Goal: Transaction & Acquisition: Purchase product/service

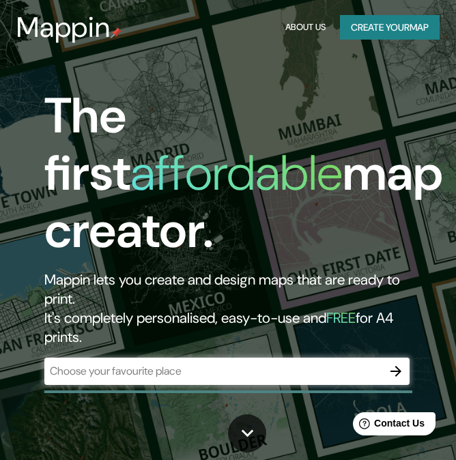
click at [263, 379] on div "​" at bounding box center [226, 370] width 364 height 27
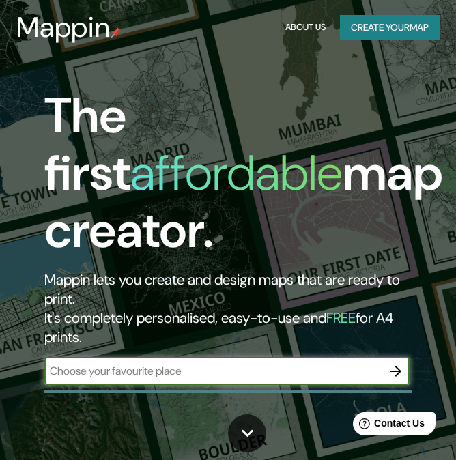
paste input "20.567104, -100.356994"
type input "20.567104, -100.356994"
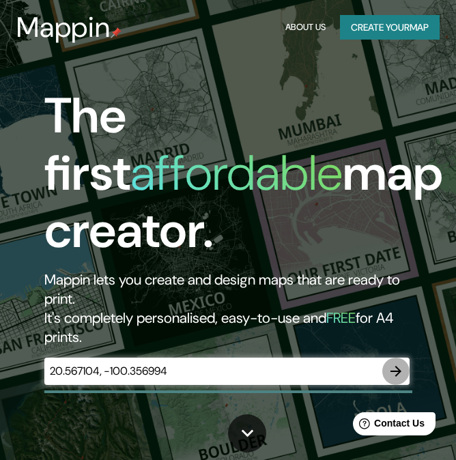
click at [394, 369] on icon "button" at bounding box center [395, 371] width 16 height 16
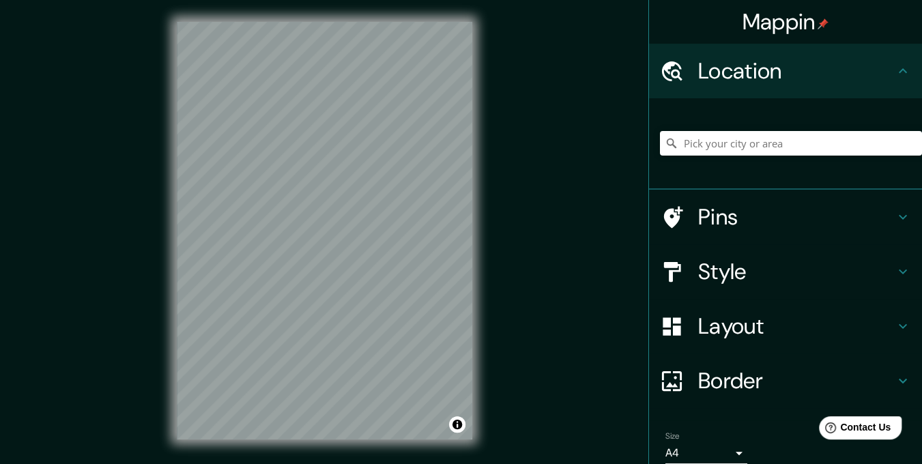
click at [465, 130] on div at bounding box center [791, 143] width 262 height 68
click at [465, 137] on input "Pick your city or area" at bounding box center [791, 143] width 262 height 25
click at [465, 148] on input "Querétaro, [GEOGRAPHIC_DATA]" at bounding box center [791, 143] width 262 height 25
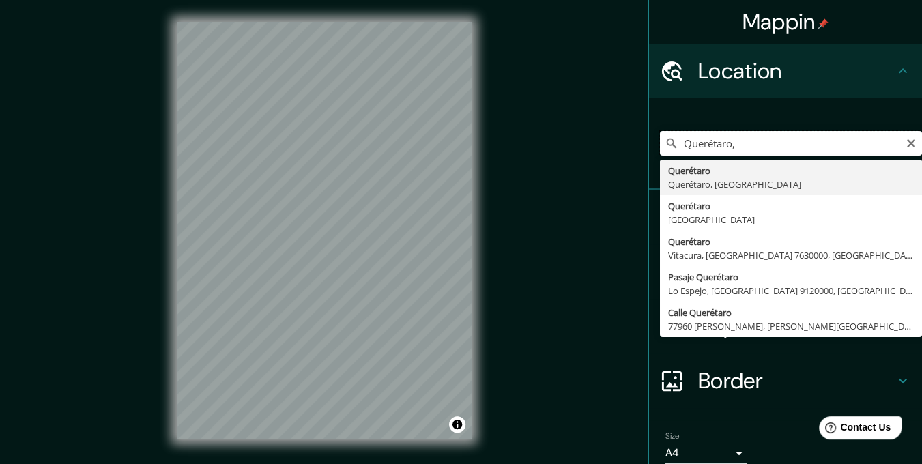
click at [465, 148] on input "Querétaro," at bounding box center [791, 143] width 262 height 25
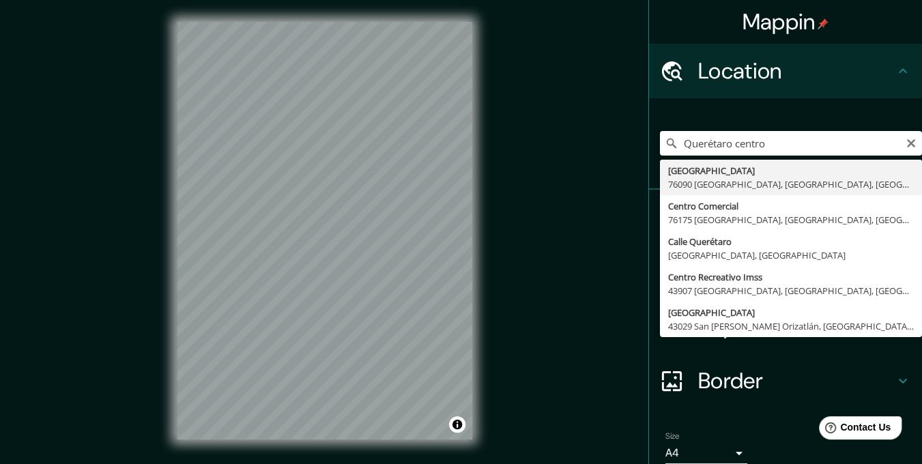
type input "[GEOGRAPHIC_DATA] [GEOGRAPHIC_DATA], [GEOGRAPHIC_DATA], [GEOGRAPHIC_DATA]"
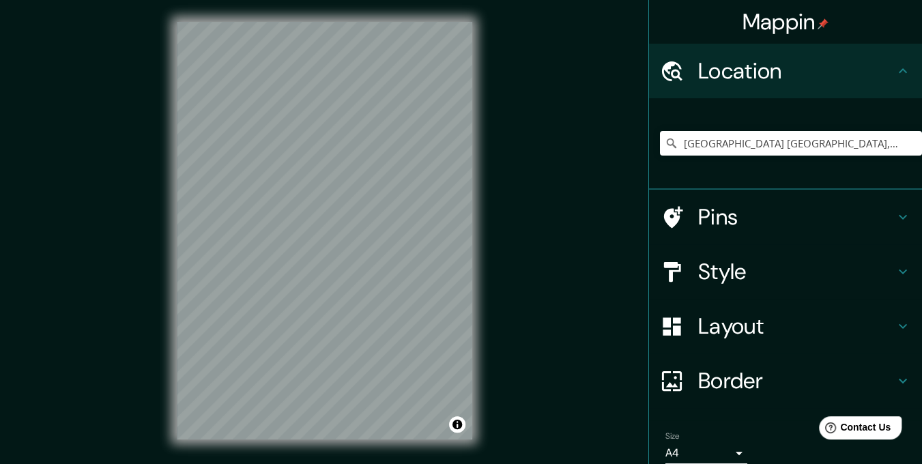
click at [465, 215] on div "Pins" at bounding box center [785, 217] width 273 height 55
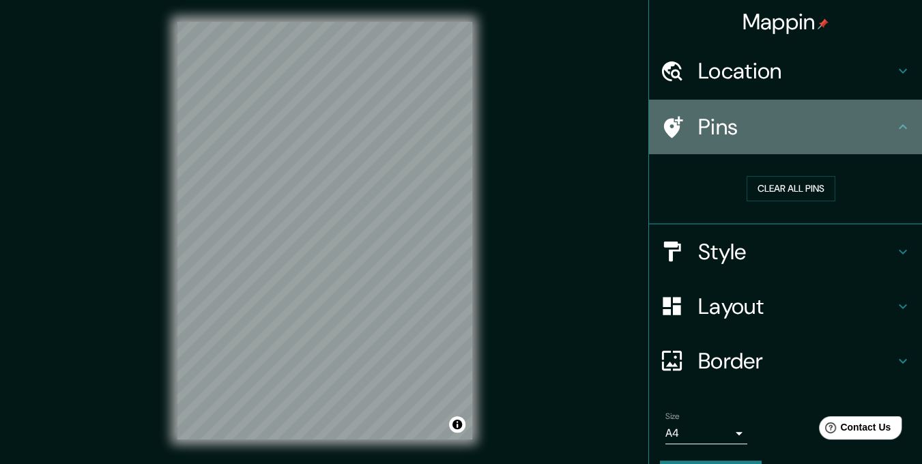
click at [465, 134] on icon at bounding box center [902, 127] width 16 height 16
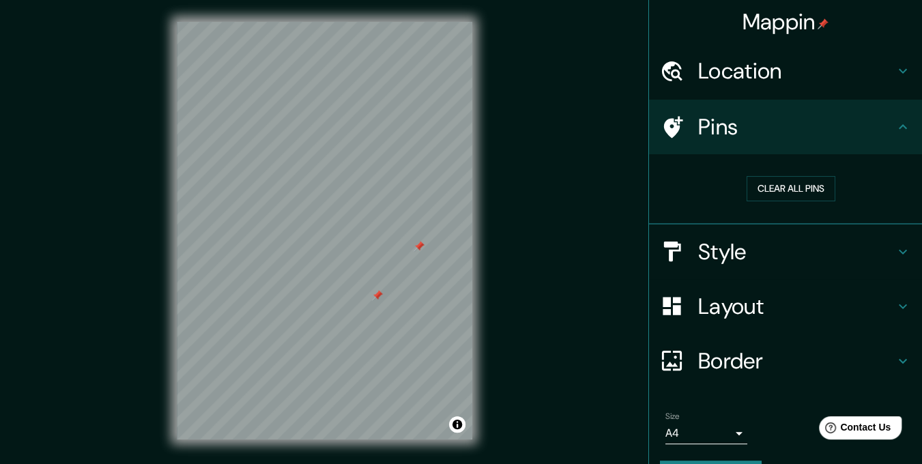
click at [373, 295] on div at bounding box center [377, 295] width 11 height 11
drag, startPoint x: 418, startPoint y: 246, endPoint x: 418, endPoint y: 256, distance: 10.3
click at [418, 256] on div at bounding box center [418, 256] width 11 height 11
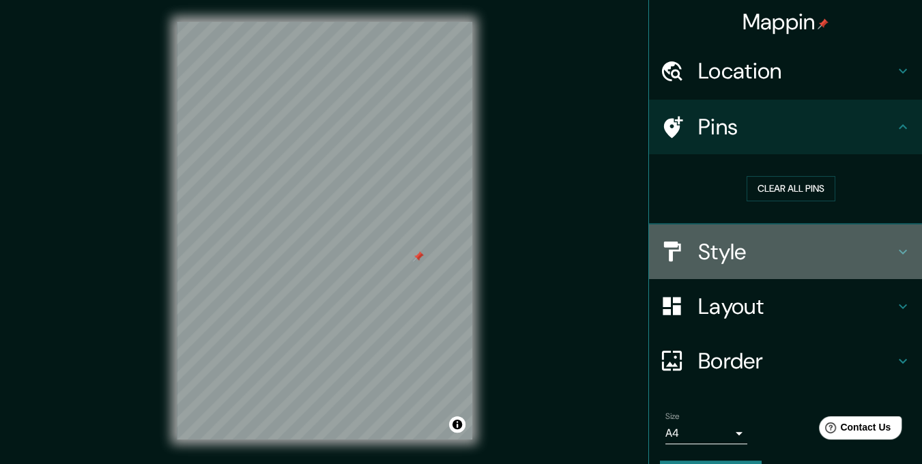
click at [465, 258] on h4 "Style" at bounding box center [796, 251] width 196 height 27
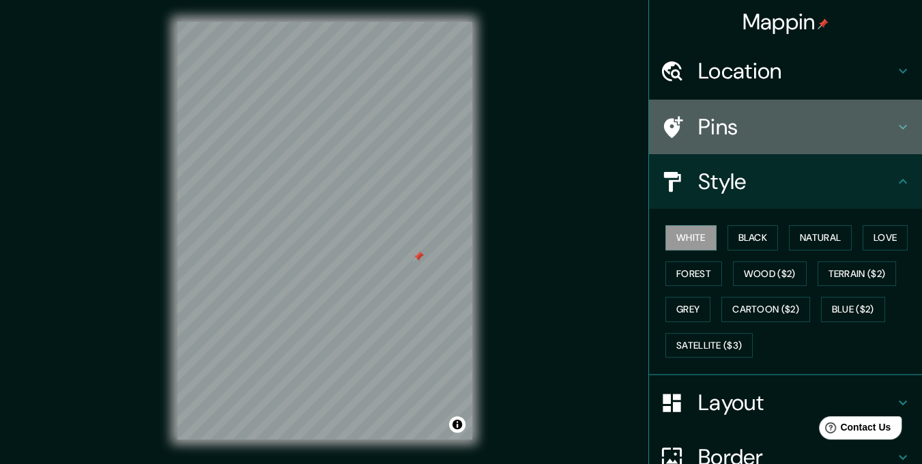
click at [465, 130] on icon at bounding box center [902, 127] width 16 height 16
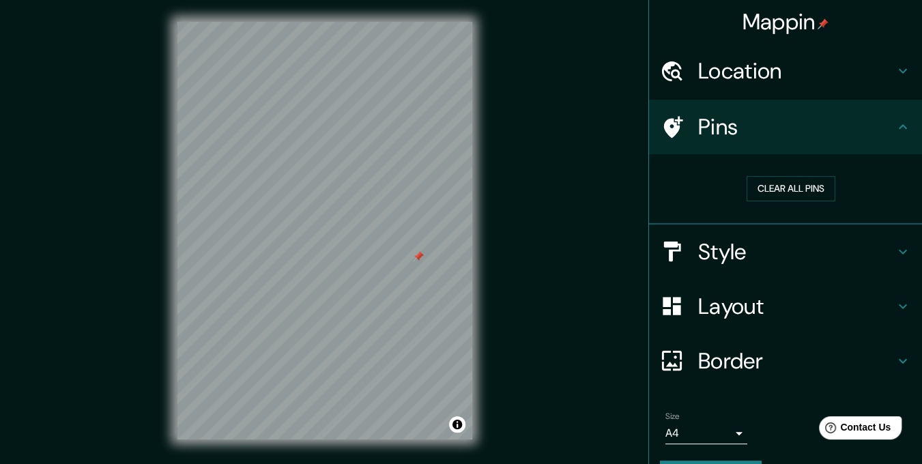
click at [465, 126] on h4 "Pins" at bounding box center [796, 126] width 196 height 27
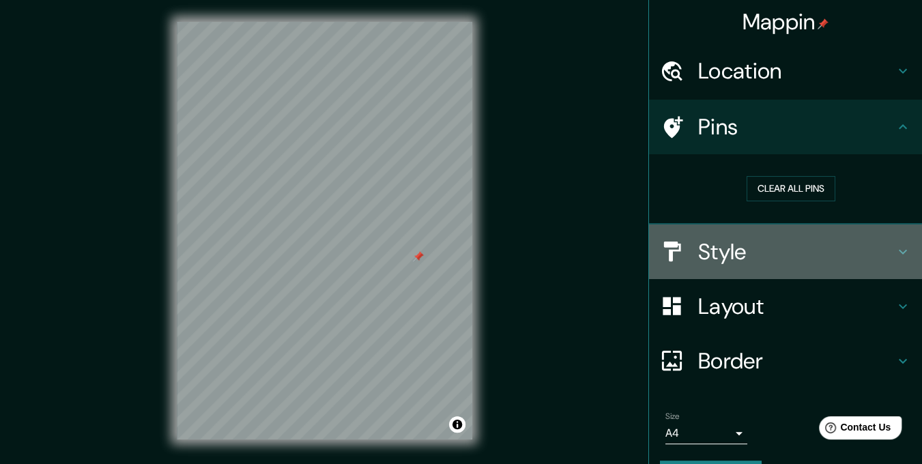
click at [465, 263] on h4 "Style" at bounding box center [796, 251] width 196 height 27
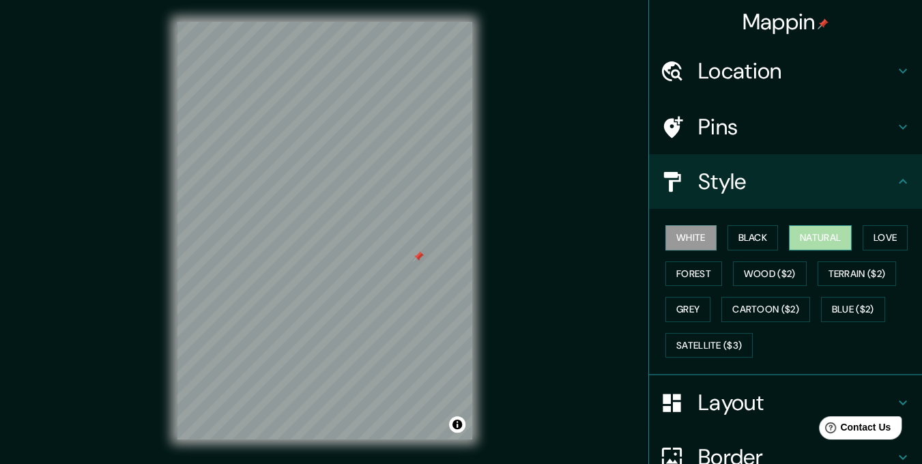
click at [465, 239] on button "Natural" at bounding box center [820, 237] width 63 height 25
click at [465, 279] on button "Forest" at bounding box center [693, 273] width 57 height 25
click at [465, 231] on button "Natural" at bounding box center [820, 237] width 63 height 25
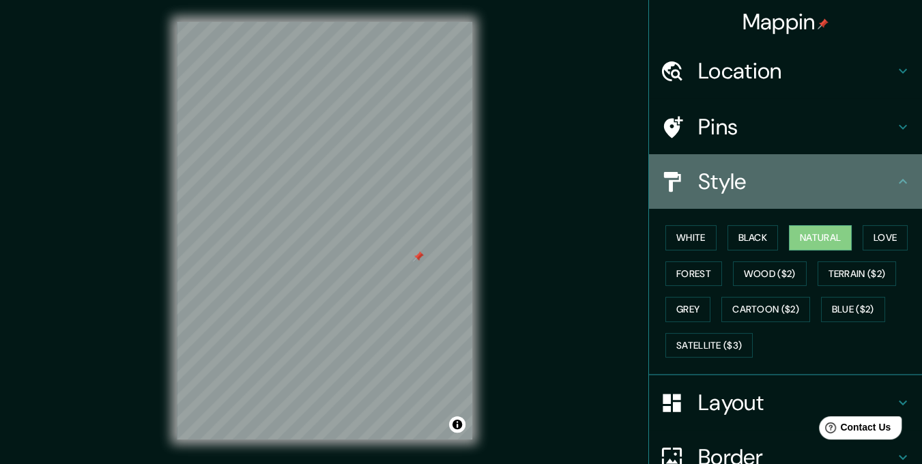
click at [465, 177] on h4 "Style" at bounding box center [796, 181] width 196 height 27
click at [465, 179] on icon at bounding box center [902, 181] width 8 height 5
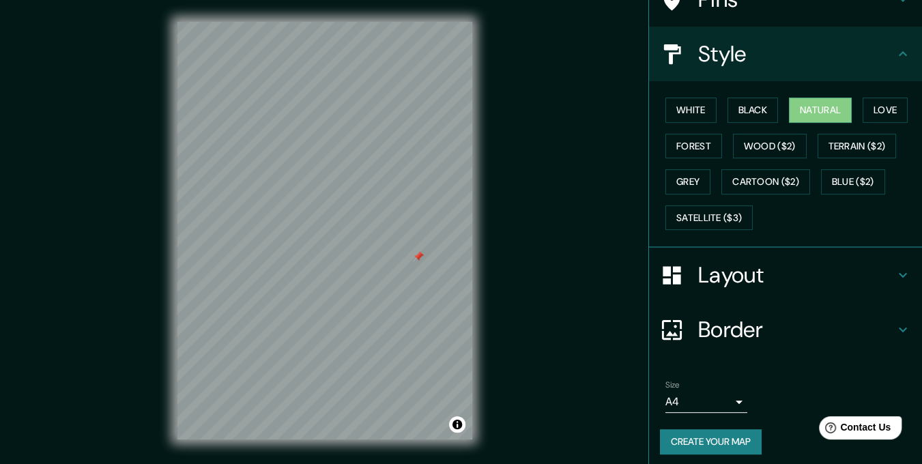
scroll to position [132, 0]
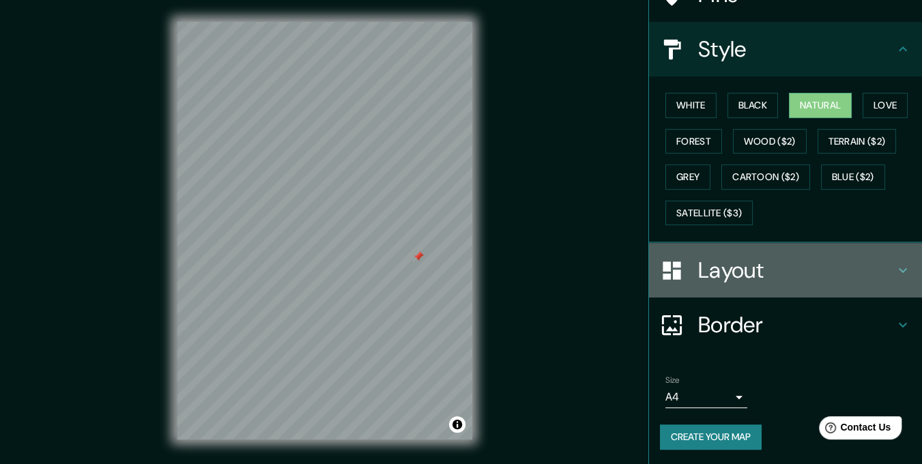
click at [465, 265] on icon at bounding box center [902, 270] width 16 height 16
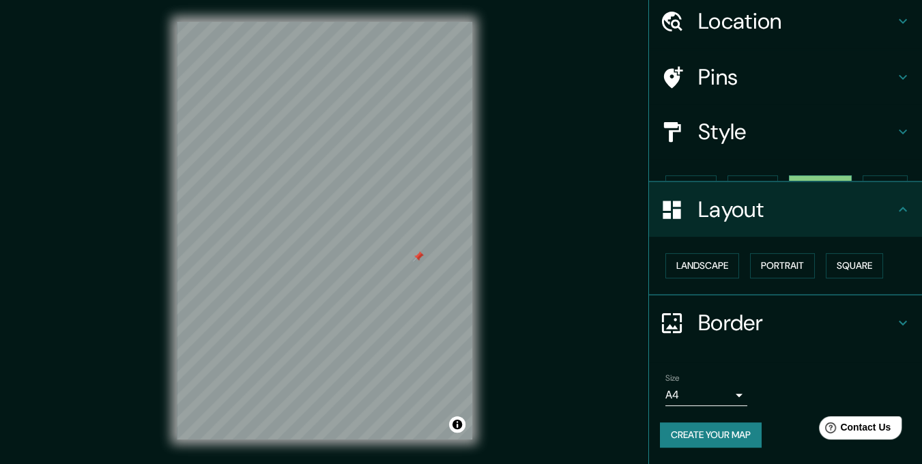
scroll to position [26, 0]
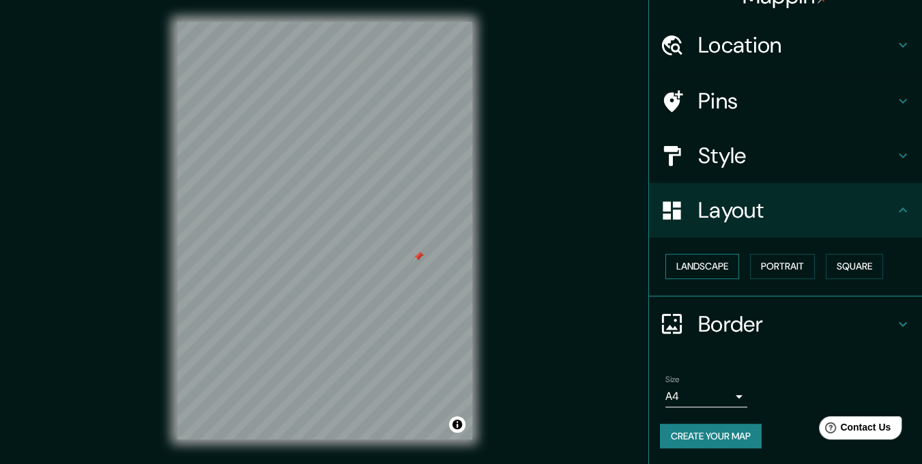
click at [465, 276] on button "Landscape" at bounding box center [702, 266] width 74 height 25
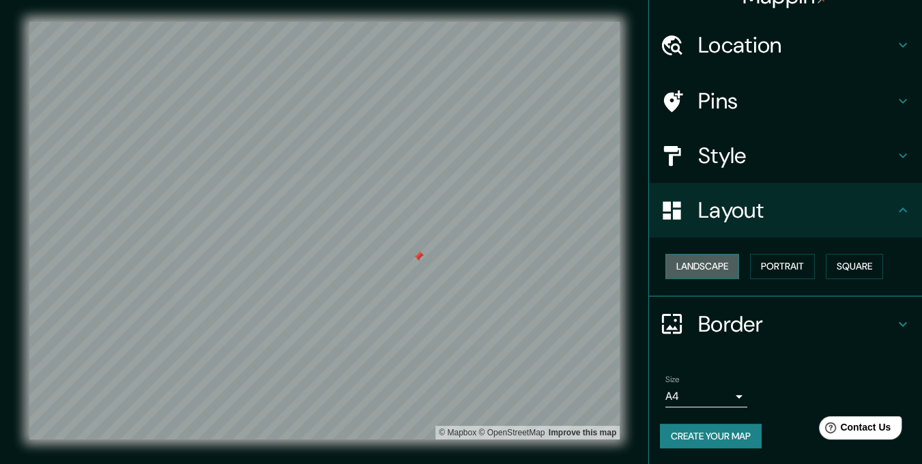
click at [465, 276] on button "Landscape" at bounding box center [702, 266] width 74 height 25
click at [465, 275] on button "Portrait" at bounding box center [782, 266] width 65 height 25
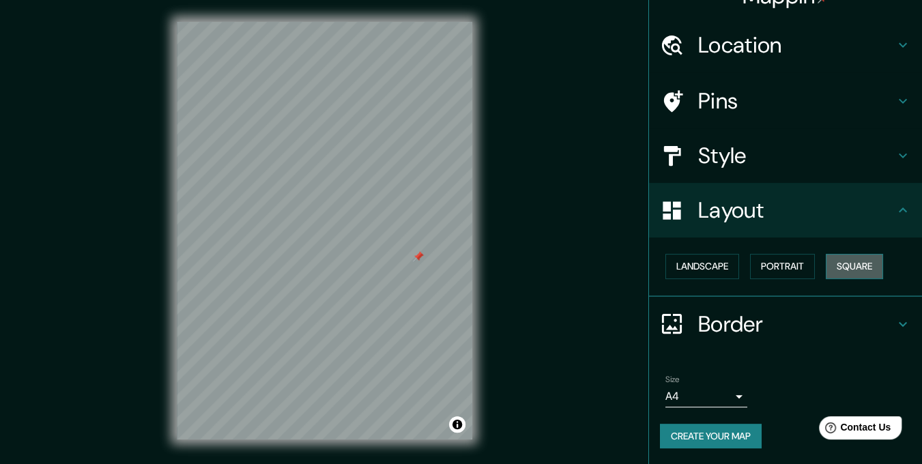
click at [465, 263] on button "Square" at bounding box center [853, 266] width 57 height 25
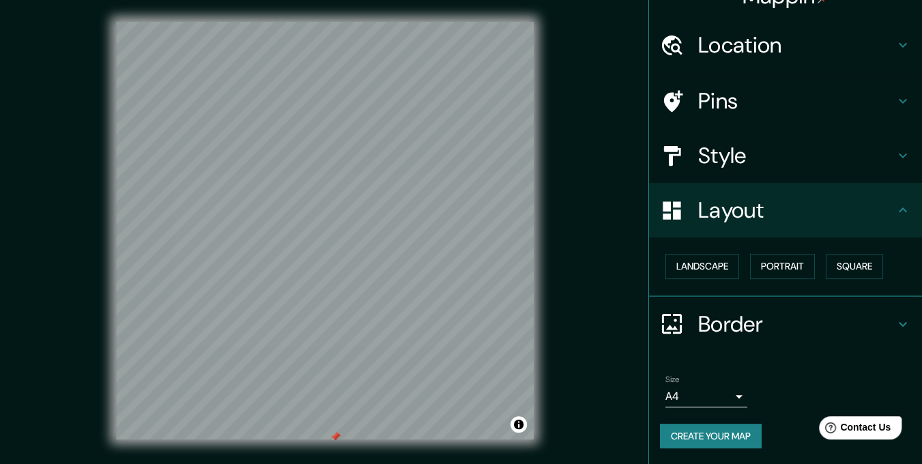
click at [398, 442] on div "© Mapbox © OpenStreetMap Improve this map" at bounding box center [324, 230] width 873 height 461
click at [465, 327] on h4 "Border" at bounding box center [796, 323] width 196 height 27
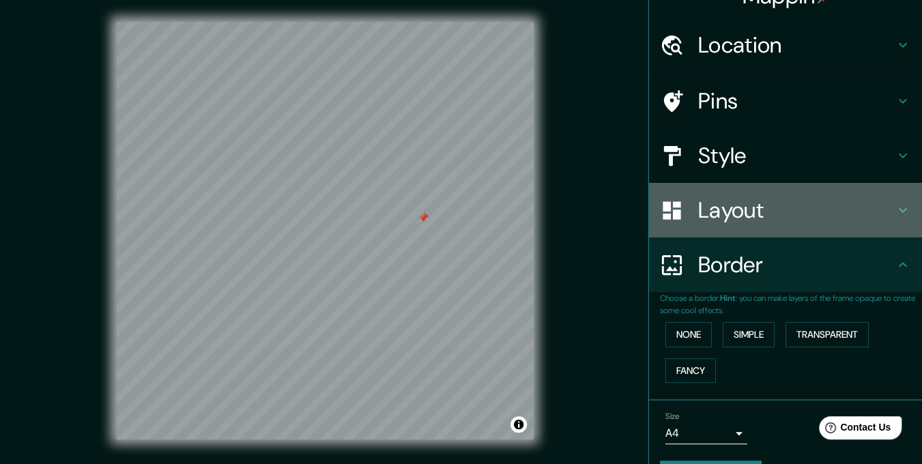
click at [465, 222] on h4 "Layout" at bounding box center [796, 209] width 196 height 27
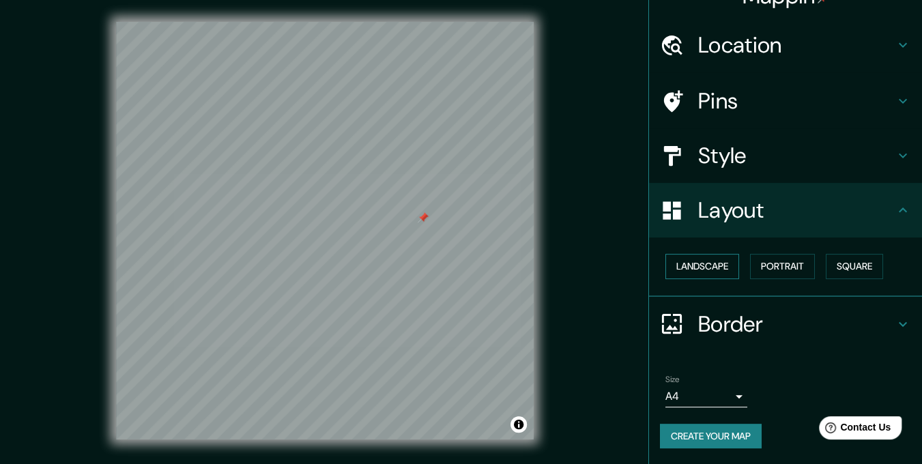
click at [465, 259] on button "Landscape" at bounding box center [702, 266] width 74 height 25
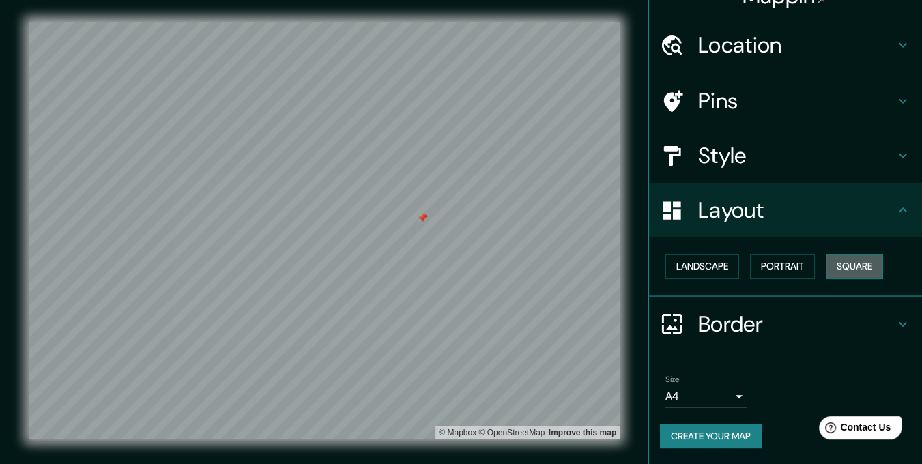
click at [465, 261] on button "Square" at bounding box center [853, 266] width 57 height 25
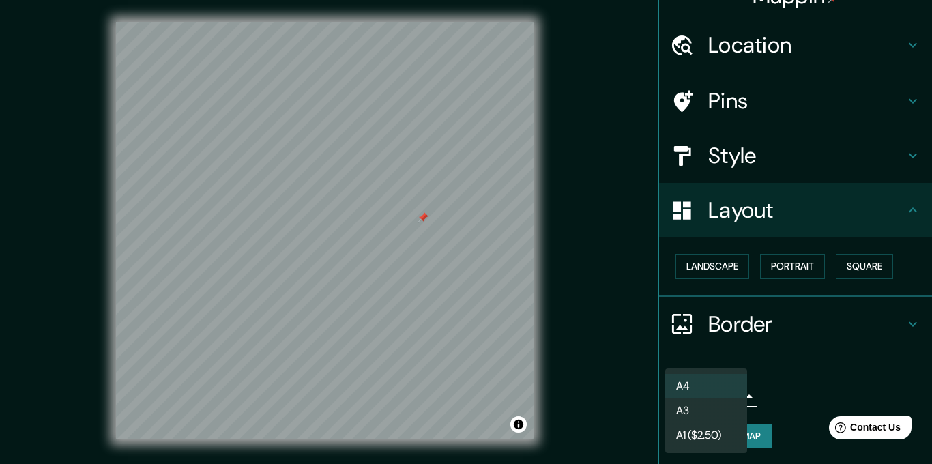
click at [465, 396] on body "Mappin Location [GEOGRAPHIC_DATA] [GEOGRAPHIC_DATA], [GEOGRAPHIC_DATA], [GEOGRA…" at bounding box center [466, 232] width 932 height 464
click at [465, 413] on li "A3" at bounding box center [706, 410] width 82 height 25
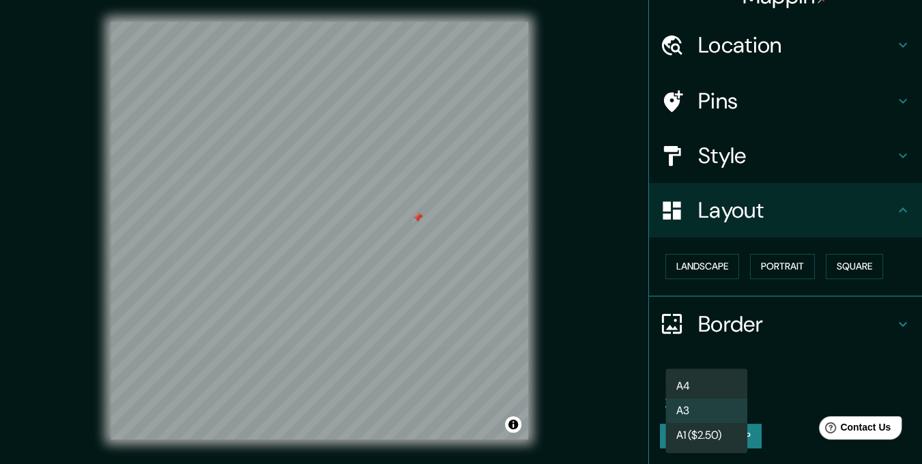
click at [465, 401] on body "Mappin Location [GEOGRAPHIC_DATA] [GEOGRAPHIC_DATA], [GEOGRAPHIC_DATA], [GEOGRA…" at bounding box center [461, 232] width 922 height 464
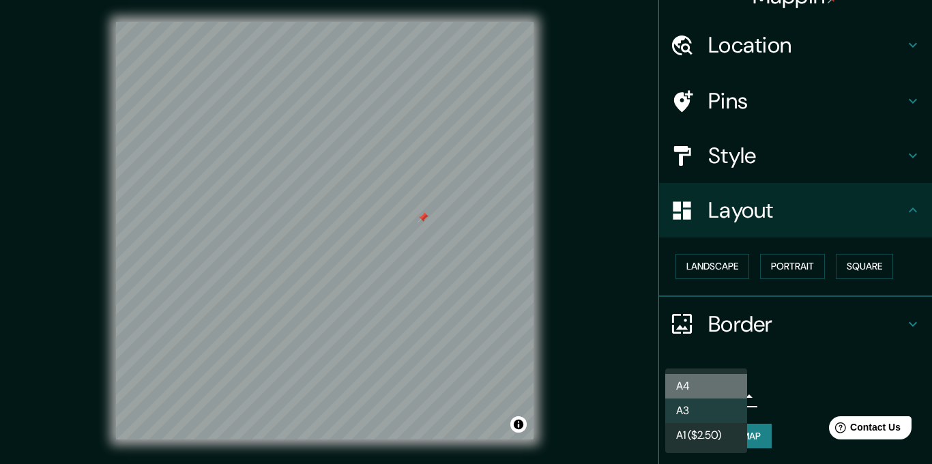
click at [465, 388] on li "A4" at bounding box center [706, 386] width 82 height 25
type input "single"
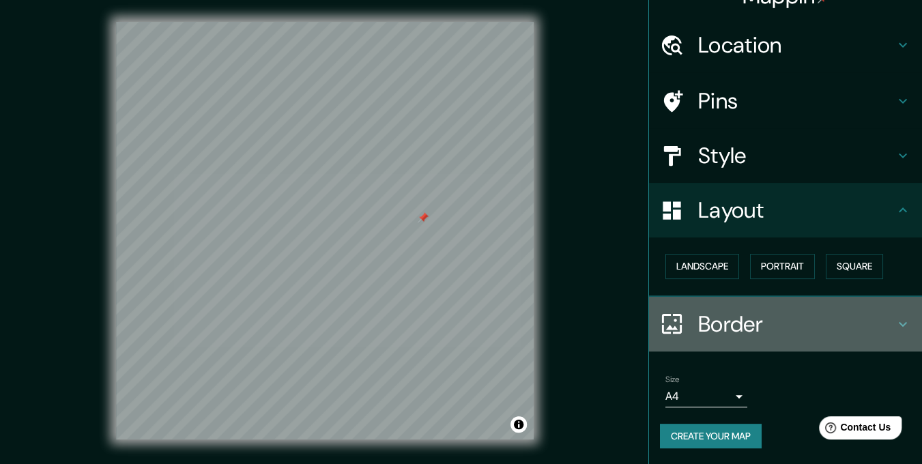
click at [465, 319] on icon at bounding box center [902, 324] width 16 height 16
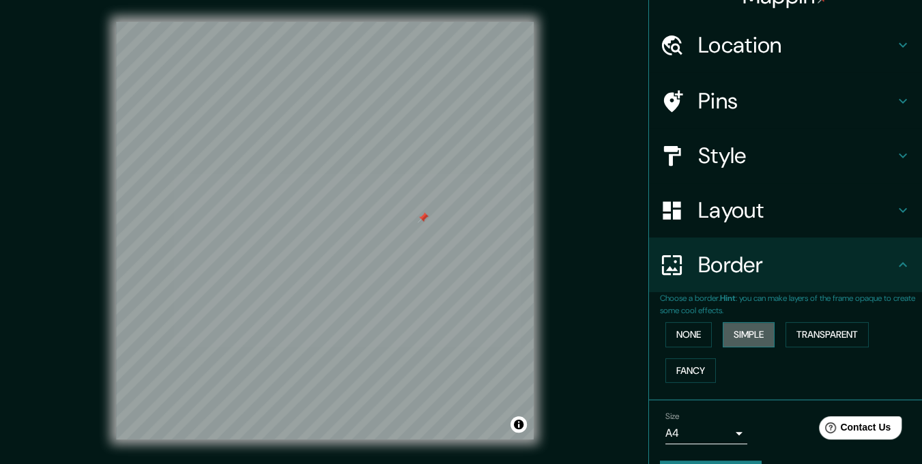
click at [465, 335] on button "Simple" at bounding box center [748, 334] width 52 height 25
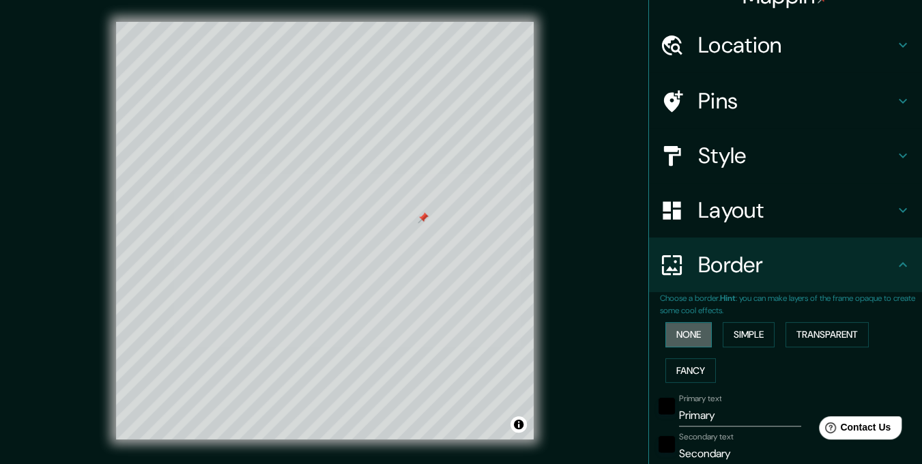
click at [465, 340] on button "None" at bounding box center [688, 334] width 46 height 25
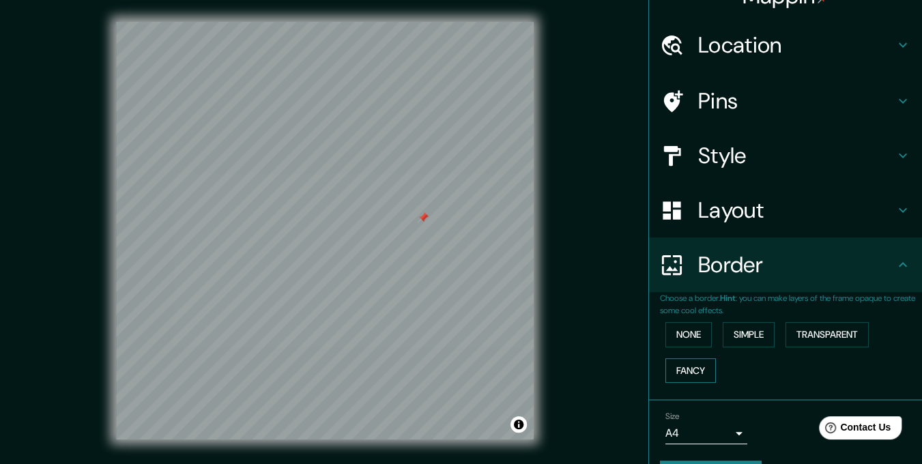
scroll to position [63, 0]
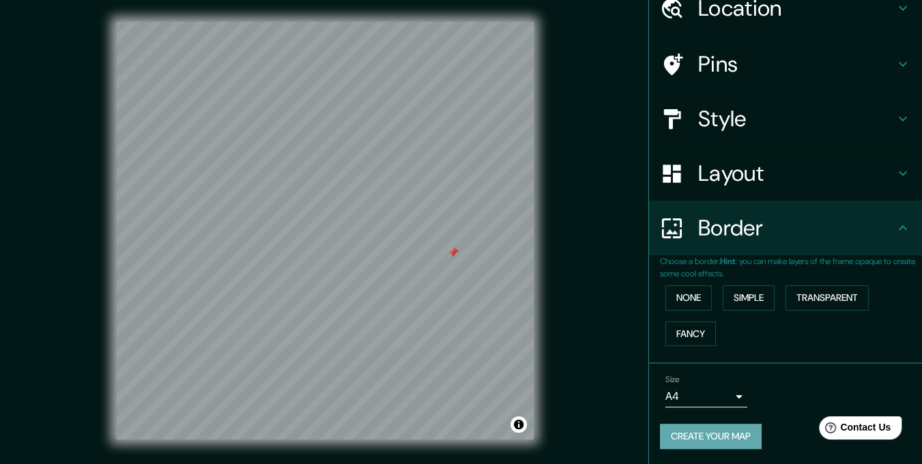
click at [465, 426] on button "Create your map" at bounding box center [711, 436] width 102 height 25
click at [465, 437] on button "Create your map" at bounding box center [711, 436] width 102 height 25
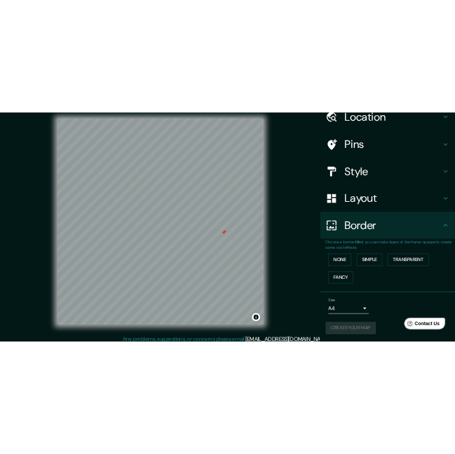
scroll to position [9, 0]
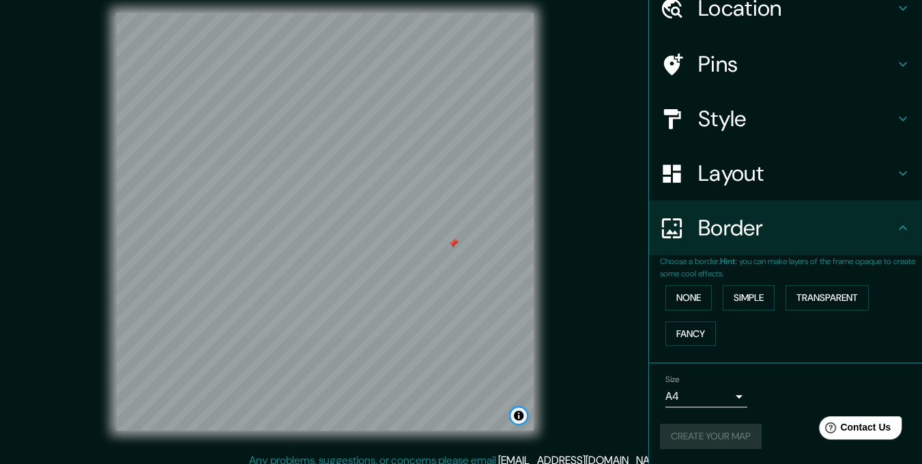
click at [465, 416] on button "Toggle attribution" at bounding box center [518, 415] width 16 height 16
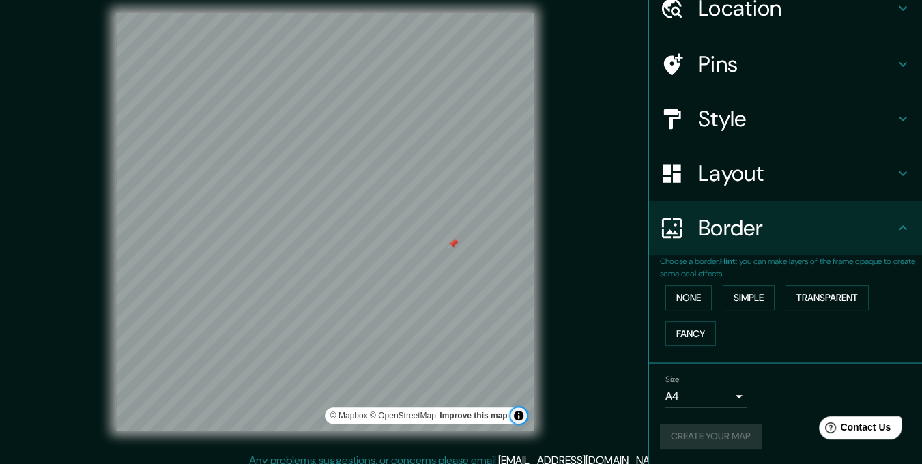
click at [465, 416] on button "Toggle attribution" at bounding box center [518, 415] width 16 height 16
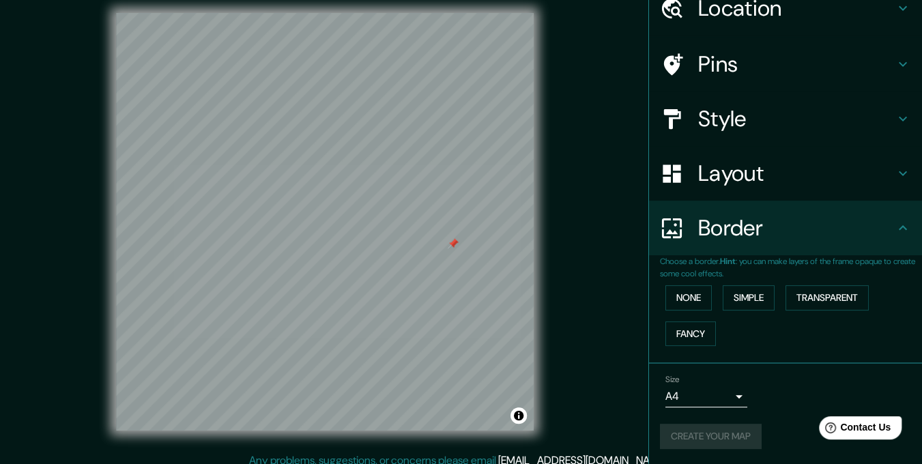
click at [465, 347] on div "© Mapbox © OpenStreetMap Improve this map" at bounding box center [325, 222] width 830 height 418
click at [28, 168] on div "© Mapbox © OpenStreetMap Improve this map" at bounding box center [325, 222] width 830 height 418
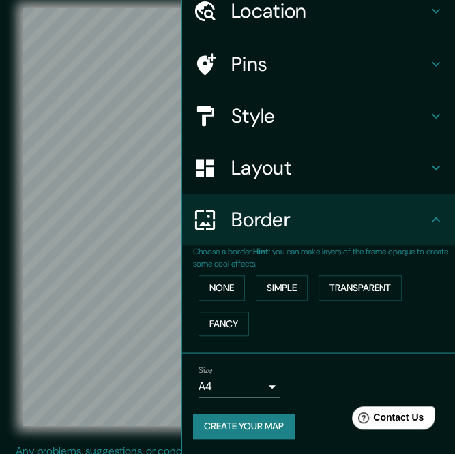
scroll to position [0, 0]
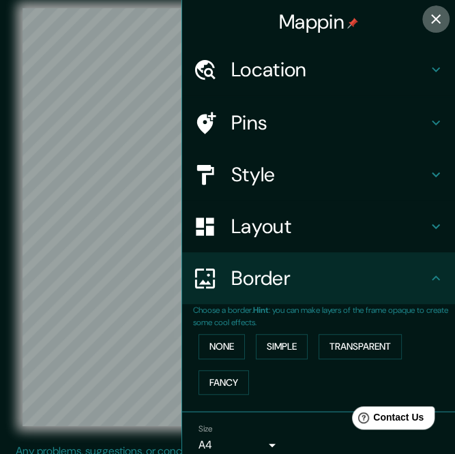
click at [428, 20] on icon "button" at bounding box center [436, 19] width 16 height 16
